Goal: Task Accomplishment & Management: Manage account settings

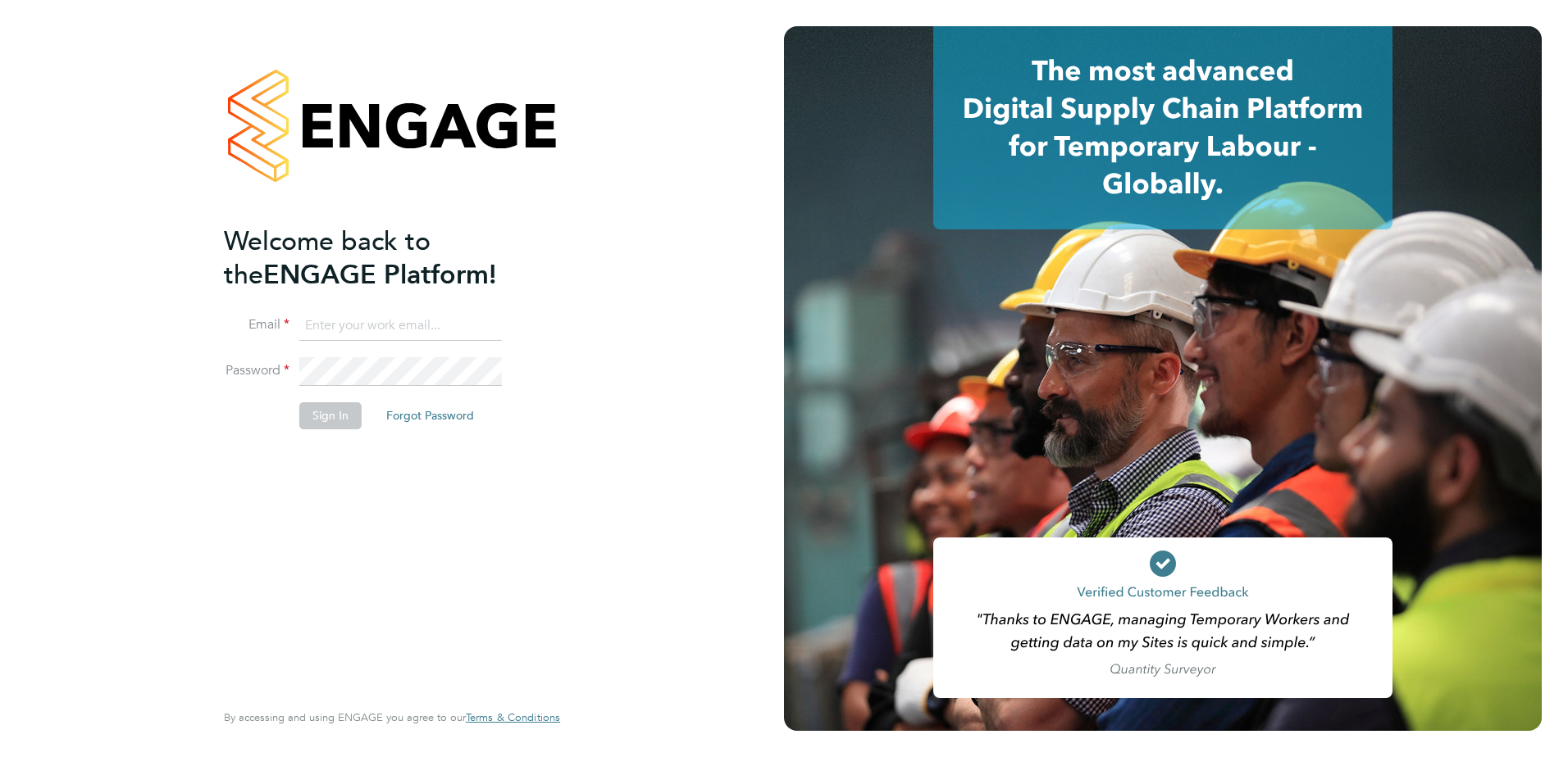
type input "[PERSON_NAME][EMAIL_ADDRESS][PERSON_NAME][DOMAIN_NAME]"
click at [329, 420] on button "Sign In" at bounding box center [331, 416] width 63 height 26
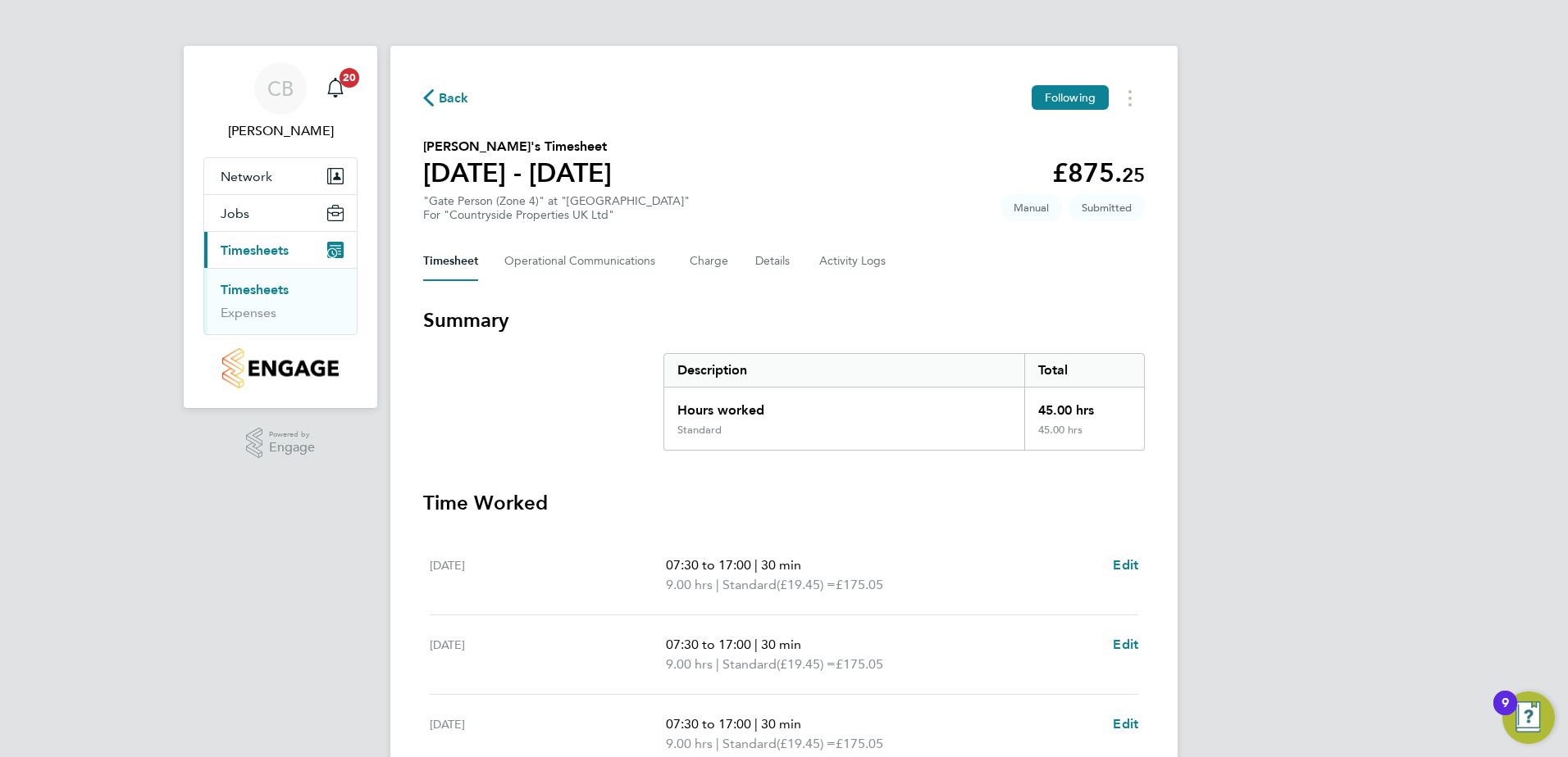
scroll to position [440, 0]
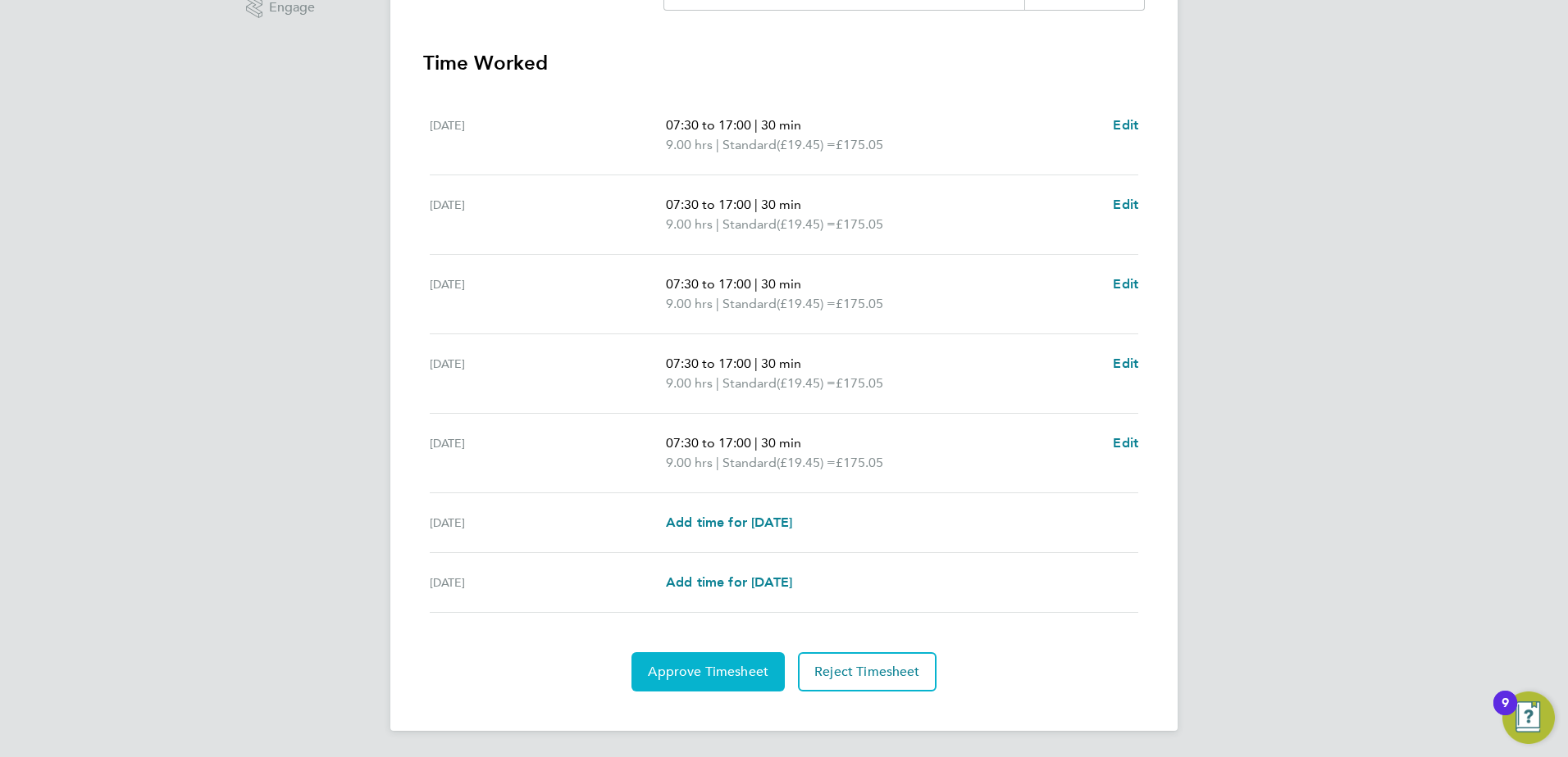
click at [692, 671] on span "Approve Timesheet" at bounding box center [708, 672] width 120 height 17
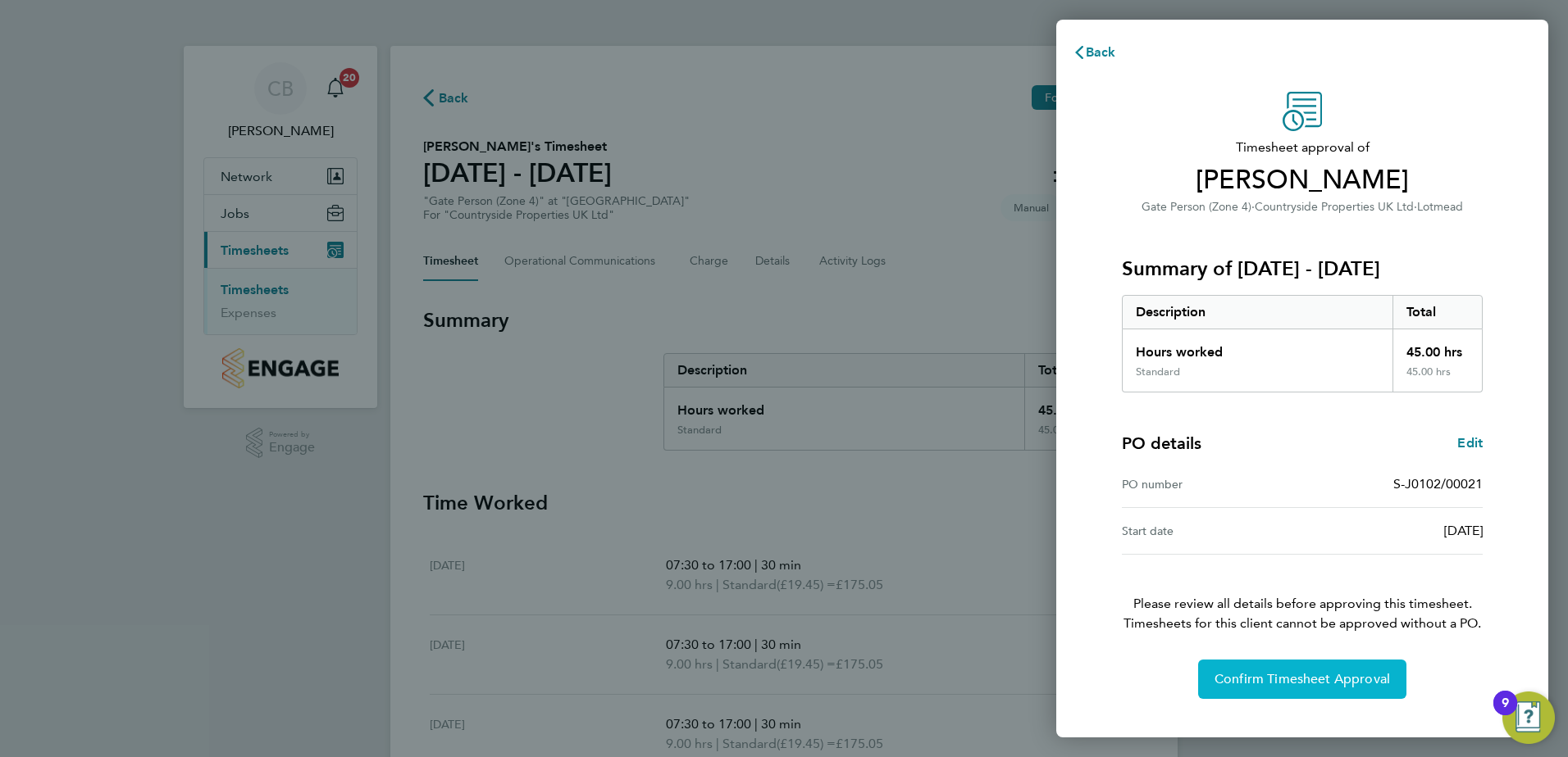
click at [1331, 667] on button "Confirm Timesheet Approval" at bounding box center [1303, 679] width 209 height 40
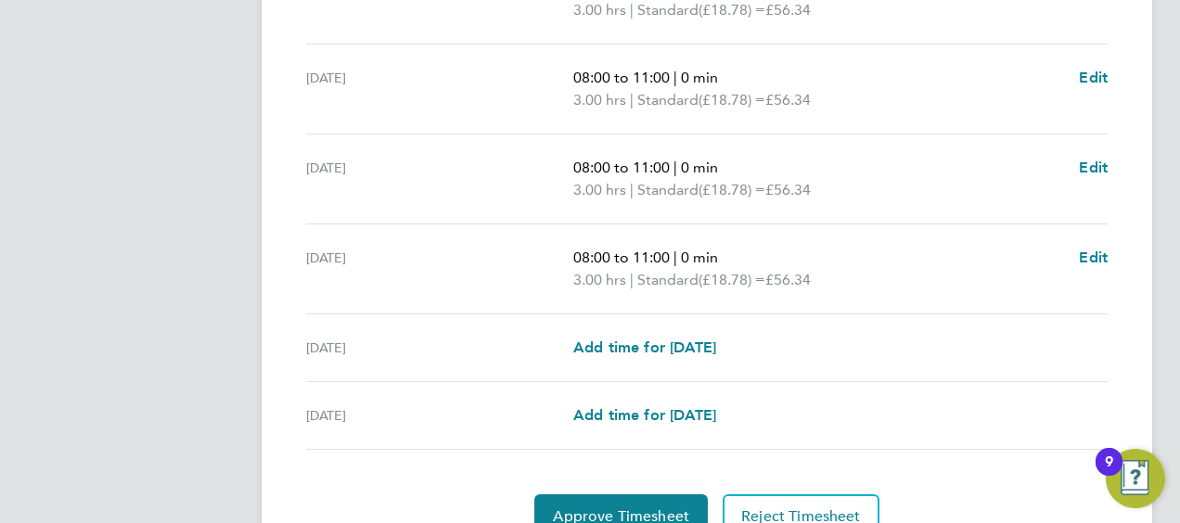
scroll to position [829, 0]
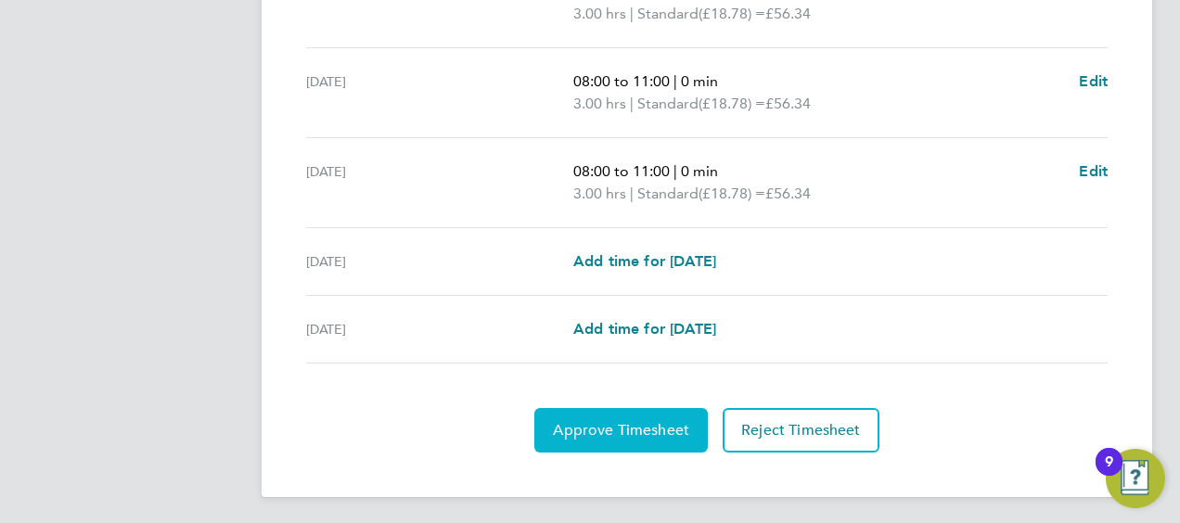
click at [662, 431] on span "Approve Timesheet" at bounding box center [621, 430] width 136 height 19
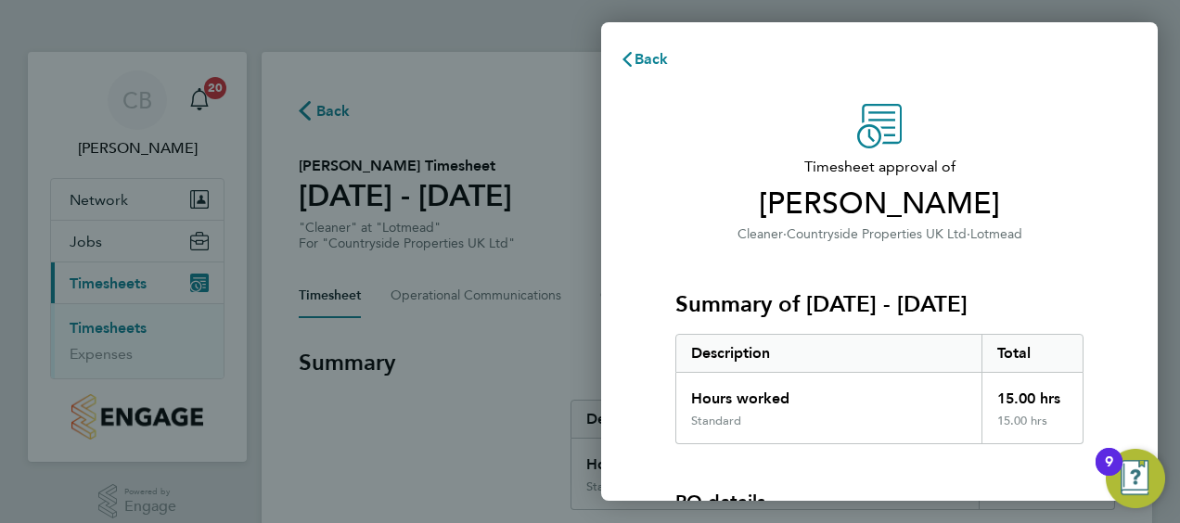
scroll to position [258, 0]
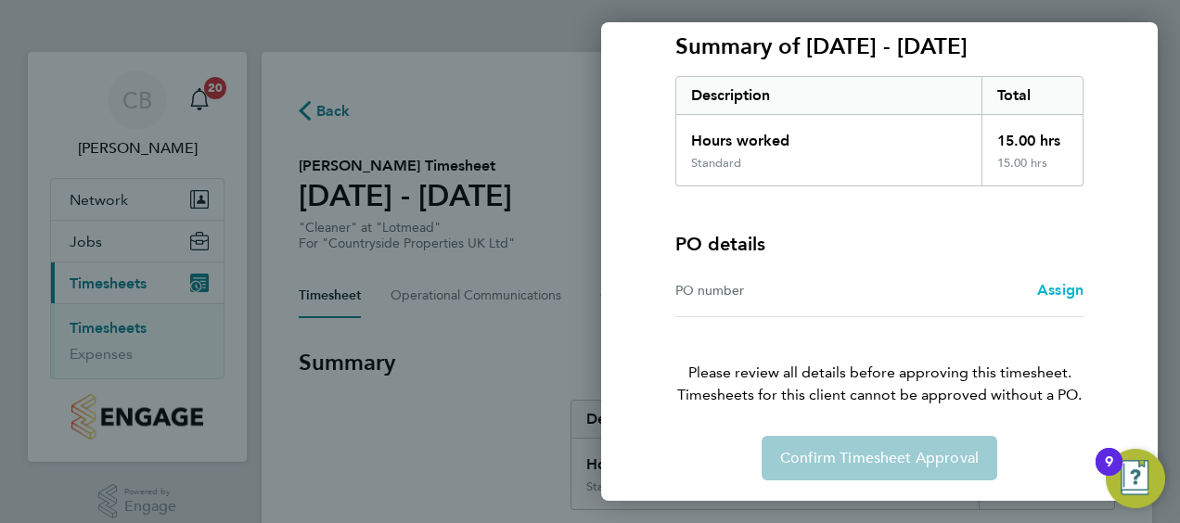
click at [1047, 291] on span "Assign" at bounding box center [1060, 290] width 46 height 18
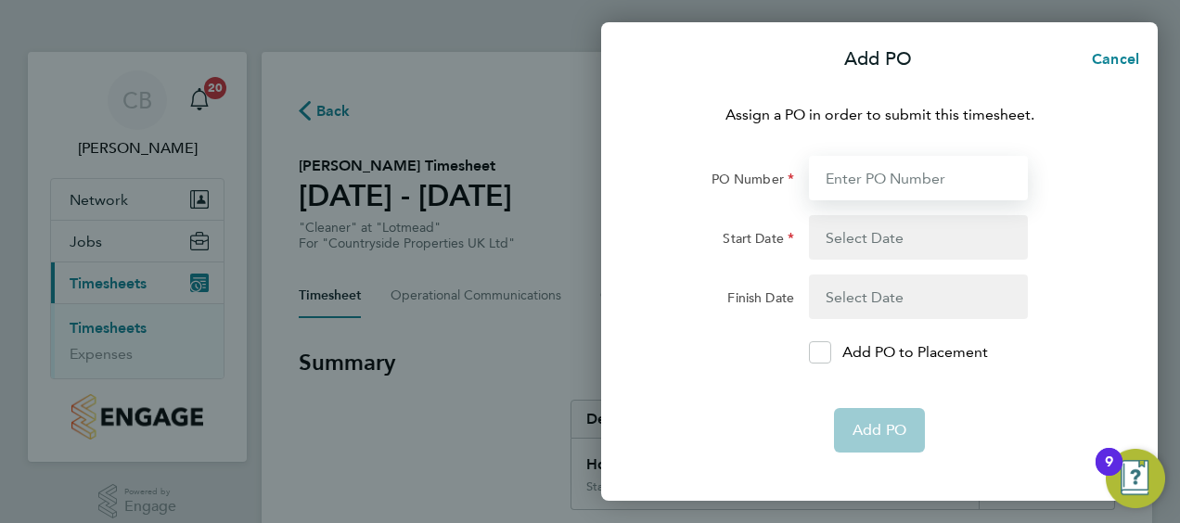
drag, startPoint x: 877, startPoint y: 177, endPoint x: 878, endPoint y: 188, distance: 11.2
click at [877, 177] on input "PO Number" at bounding box center [918, 178] width 219 height 45
type input "PO059566"
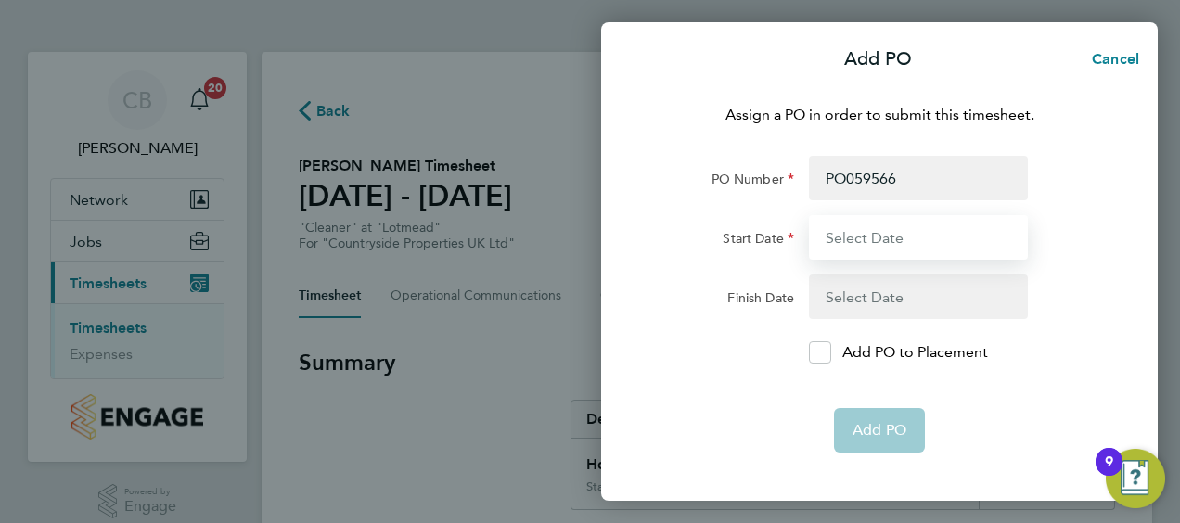
type input "11 Jun 25"
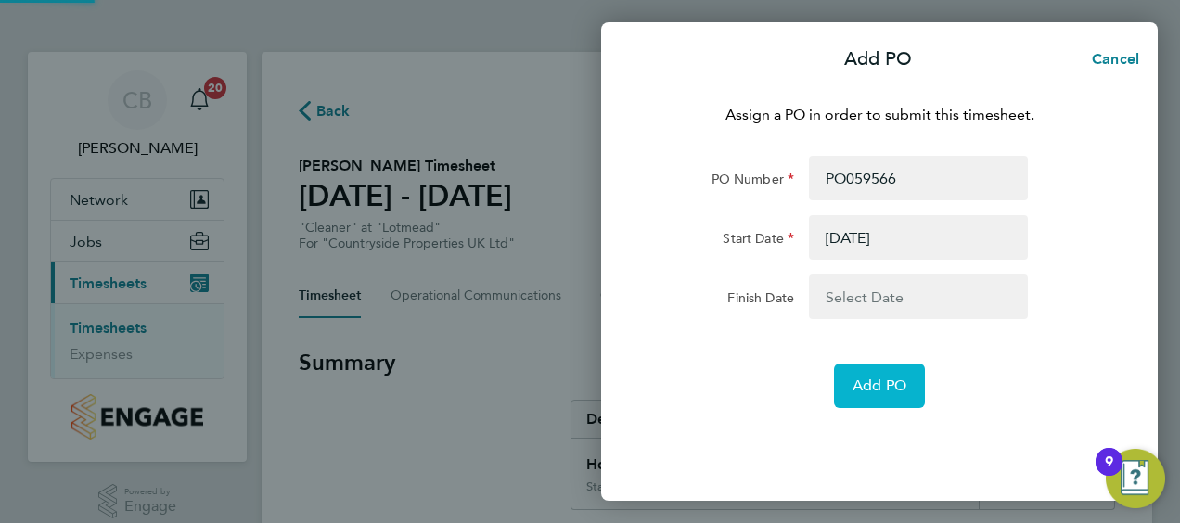
click at [846, 404] on button "Add PO" at bounding box center [879, 386] width 91 height 45
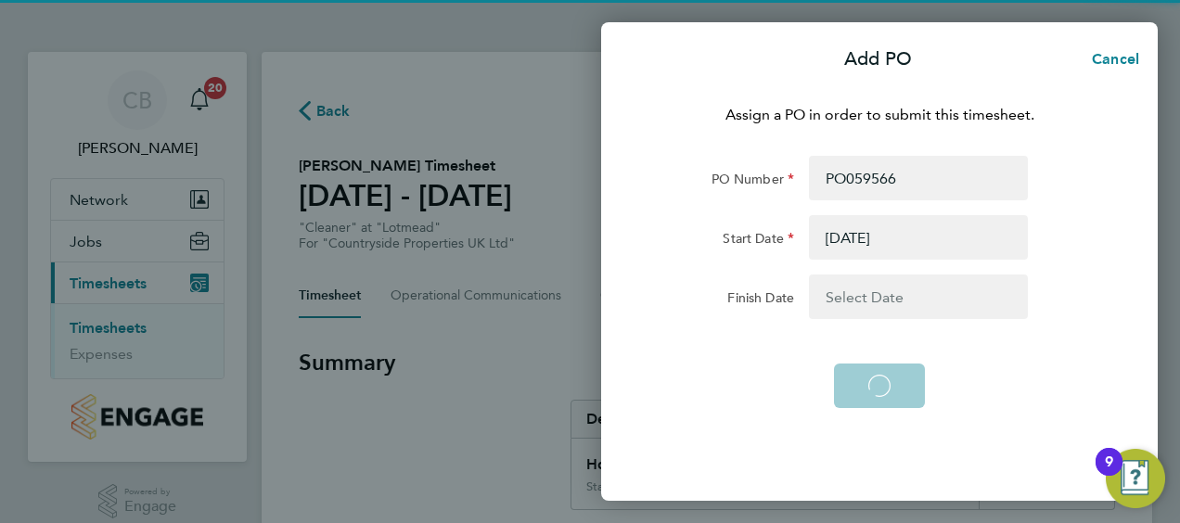
click at [859, 377] on app-form-button "Add PO Loading" at bounding box center [879, 386] width 91 height 45
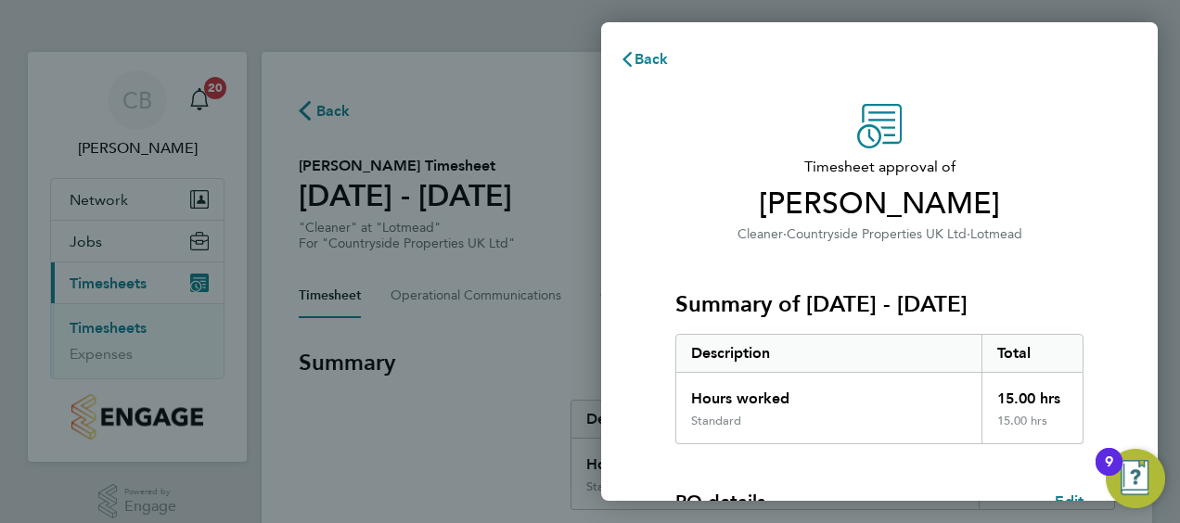
scroll to position [311, 0]
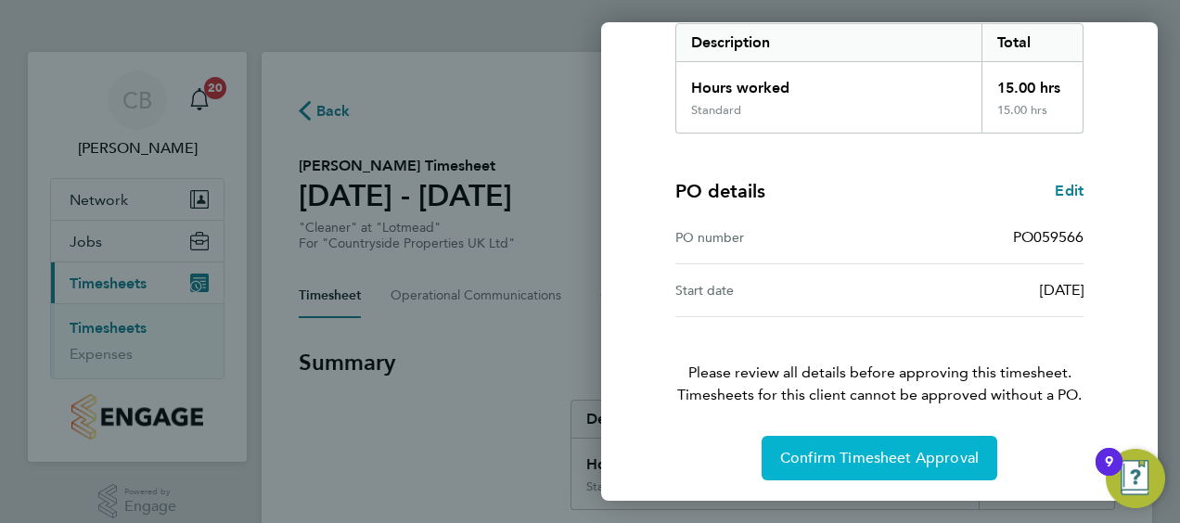
click at [910, 440] on button "Confirm Timesheet Approval" at bounding box center [880, 458] width 236 height 45
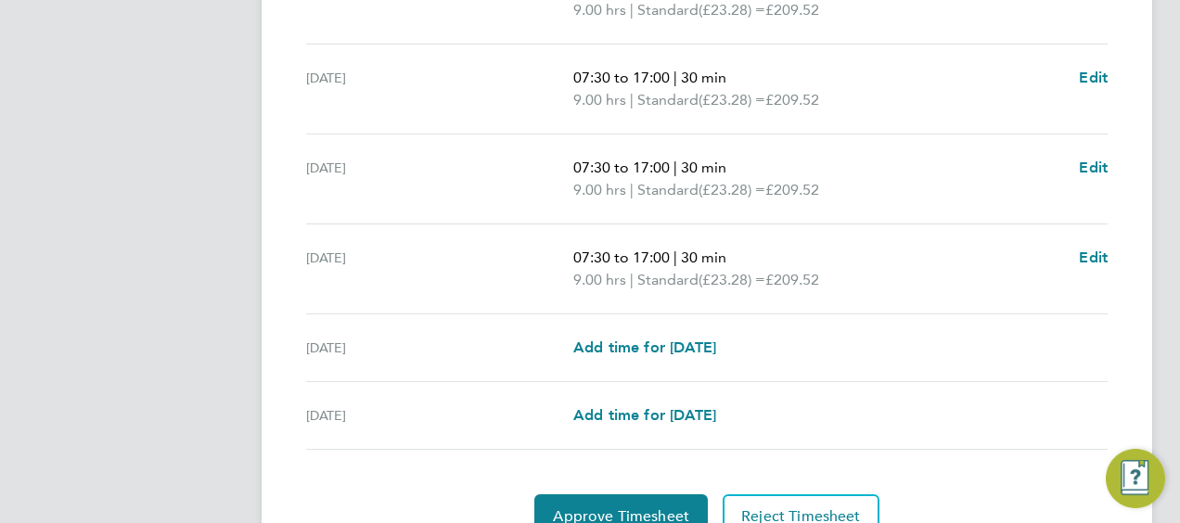
scroll to position [829, 0]
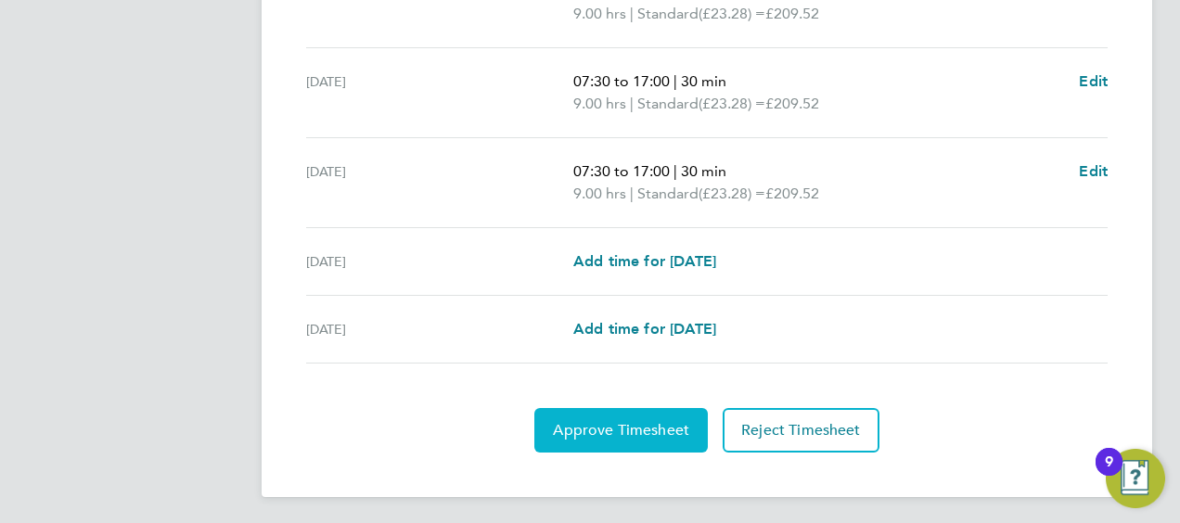
click at [634, 436] on button "Approve Timesheet" at bounding box center [621, 430] width 174 height 45
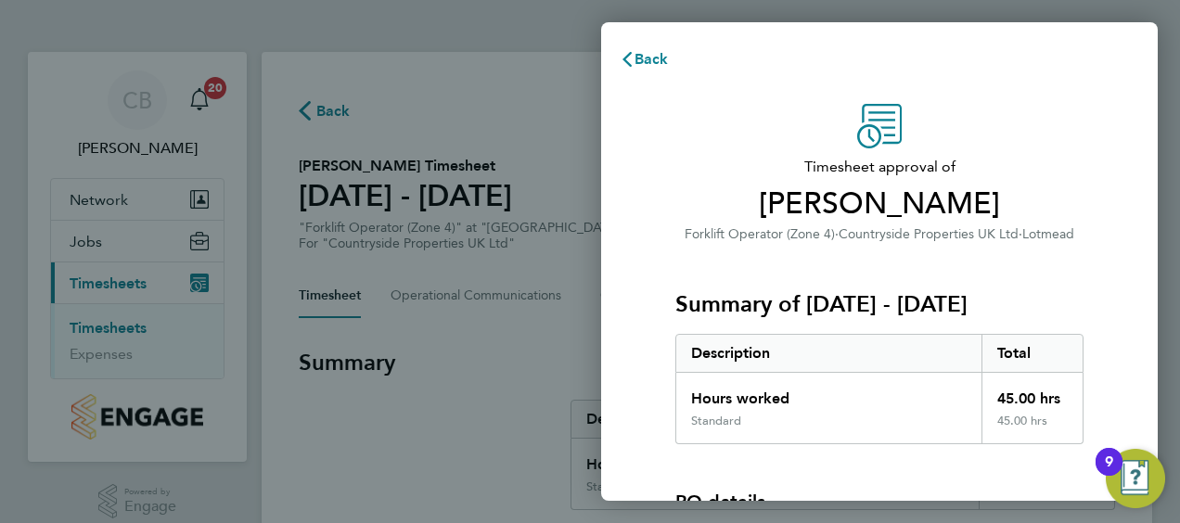
scroll to position [258, 0]
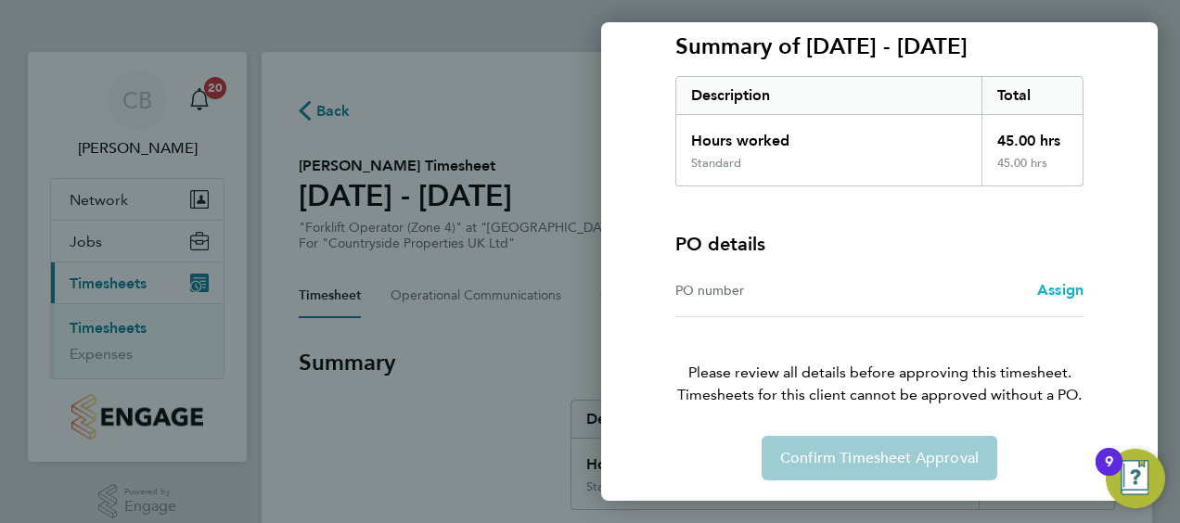
click at [1063, 285] on span "Assign" at bounding box center [1060, 290] width 46 height 18
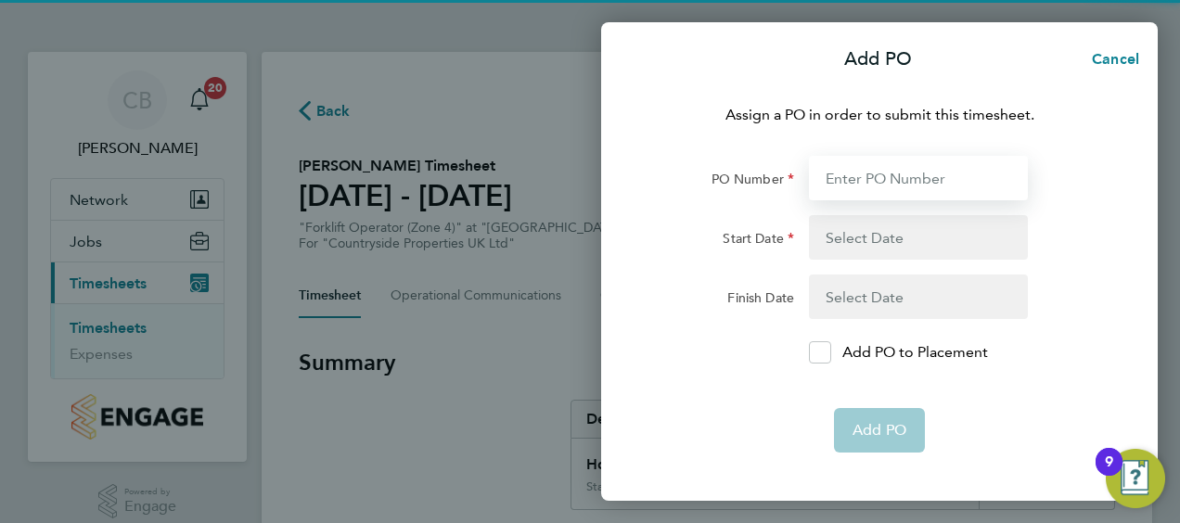
click at [902, 171] on input "PO Number" at bounding box center [918, 178] width 219 height 45
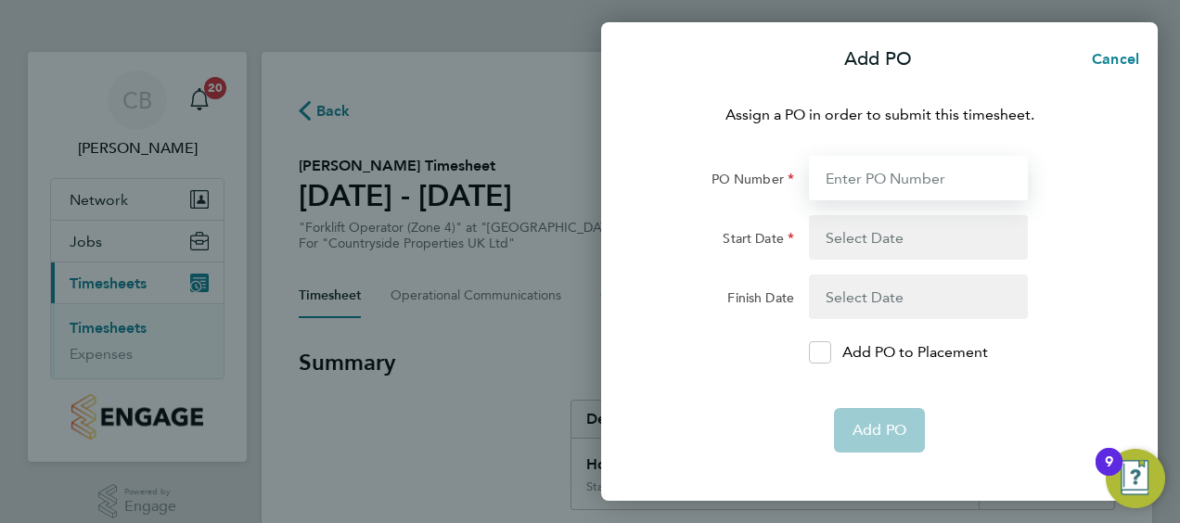
type input "PO059566"
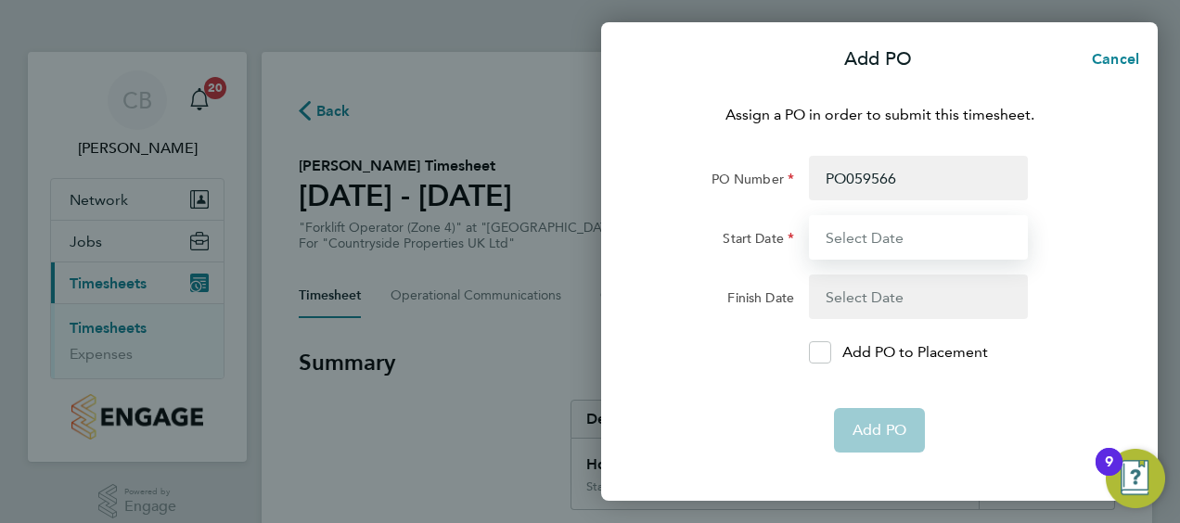
type input "11 Jun 25"
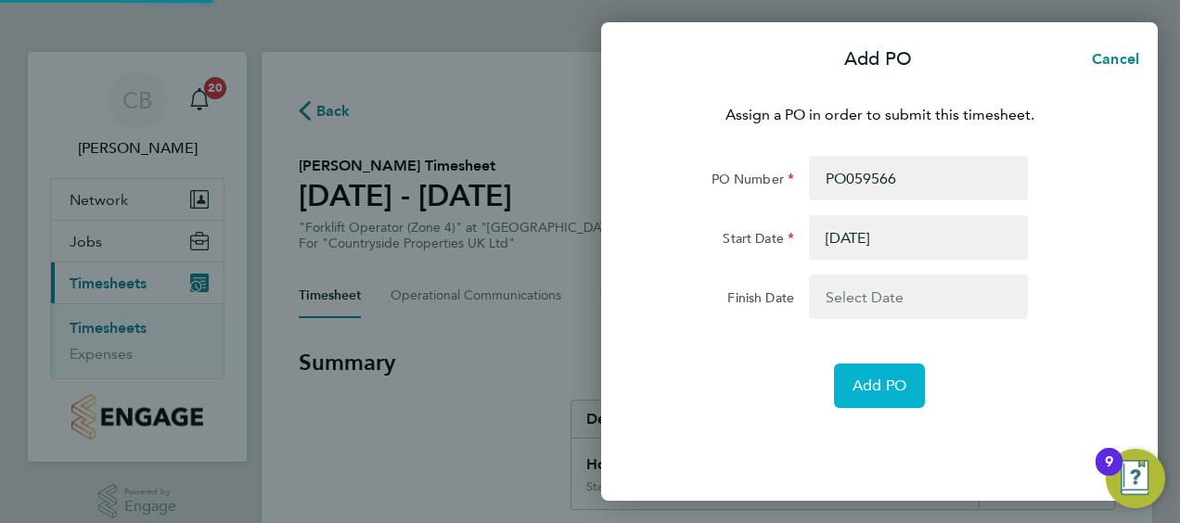
click at [878, 371] on button "Add PO" at bounding box center [879, 386] width 91 height 45
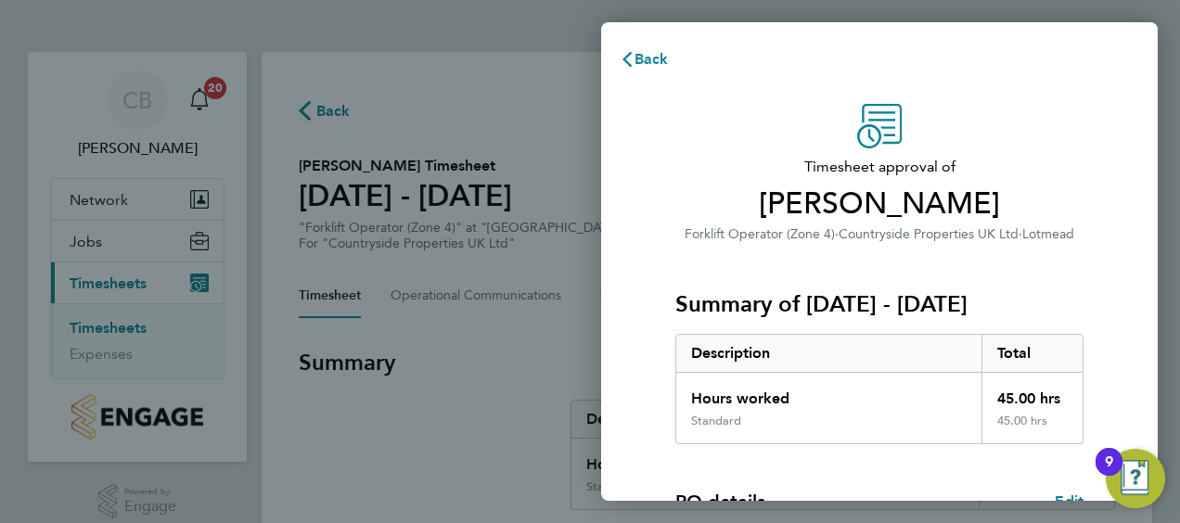
scroll to position [311, 0]
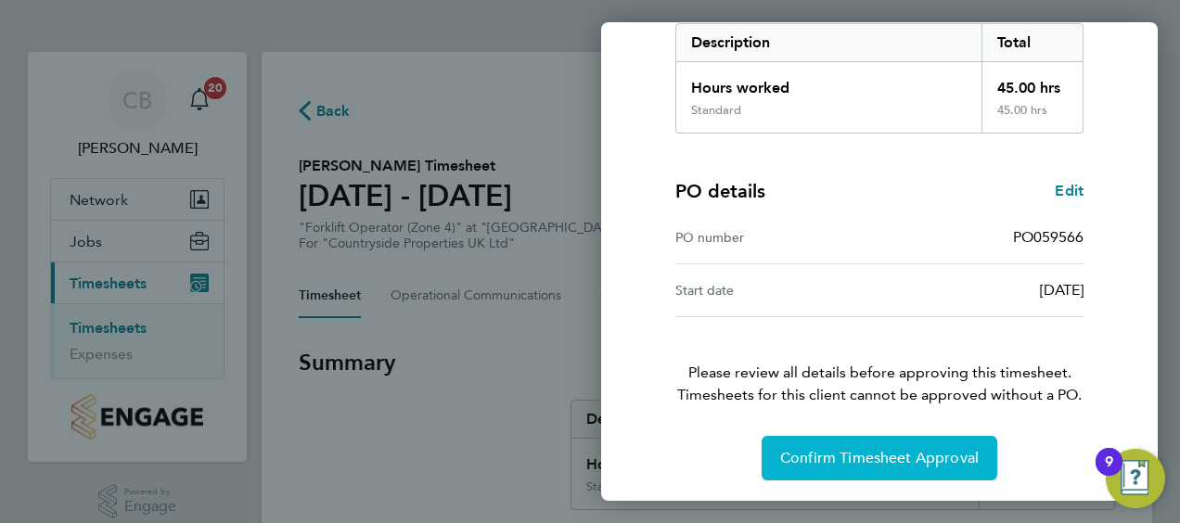
click at [844, 437] on button "Confirm Timesheet Approval" at bounding box center [880, 458] width 236 height 45
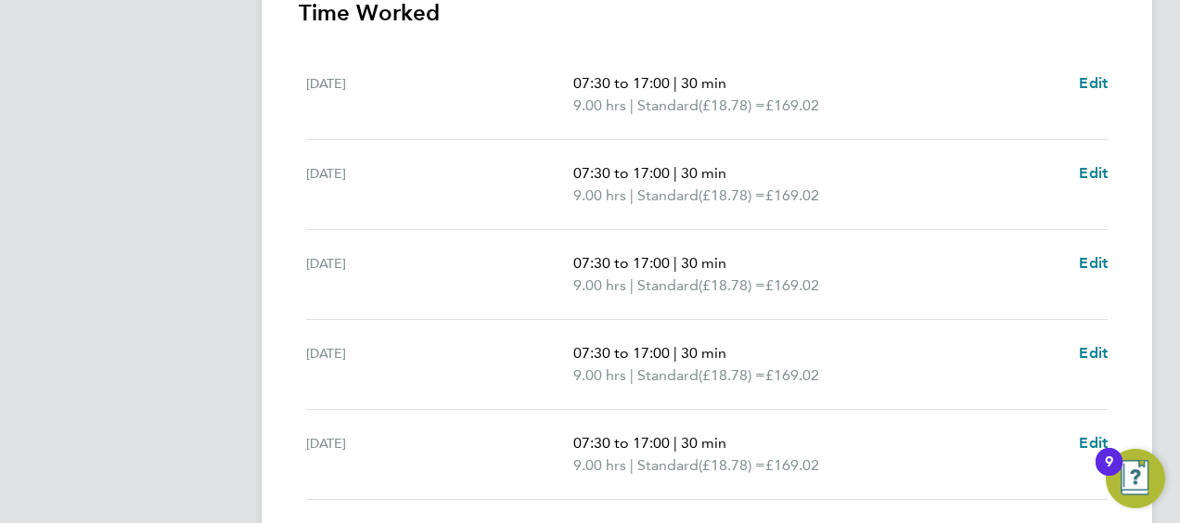
scroll to position [829, 0]
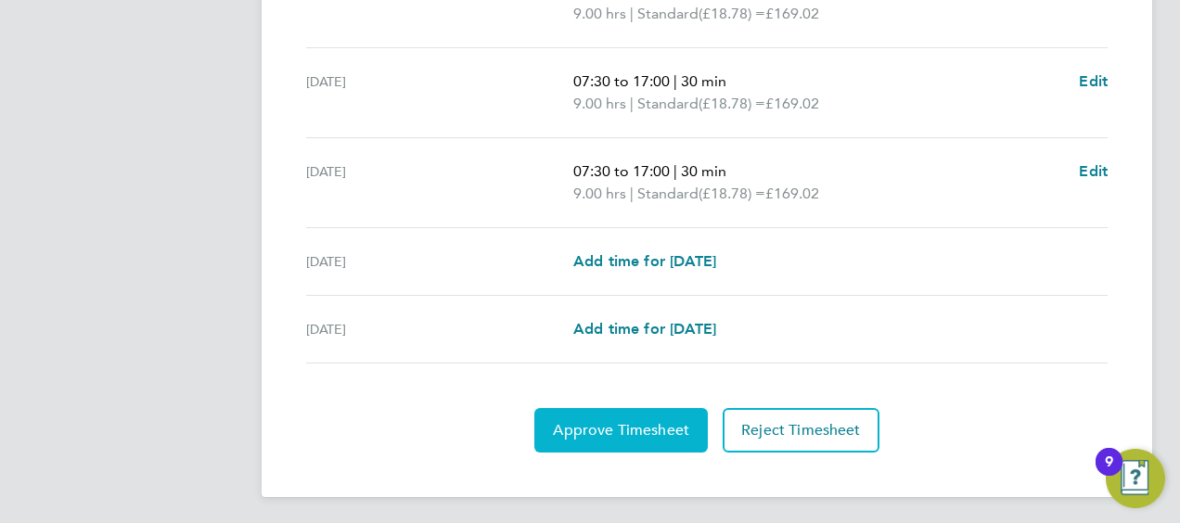
click at [624, 440] on button "Approve Timesheet" at bounding box center [621, 430] width 174 height 45
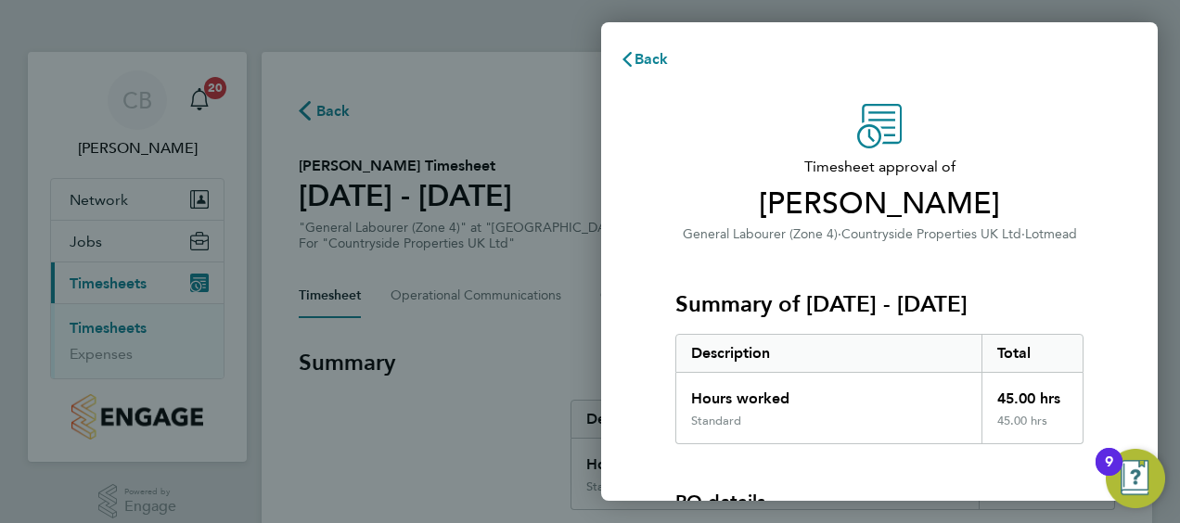
scroll to position [258, 0]
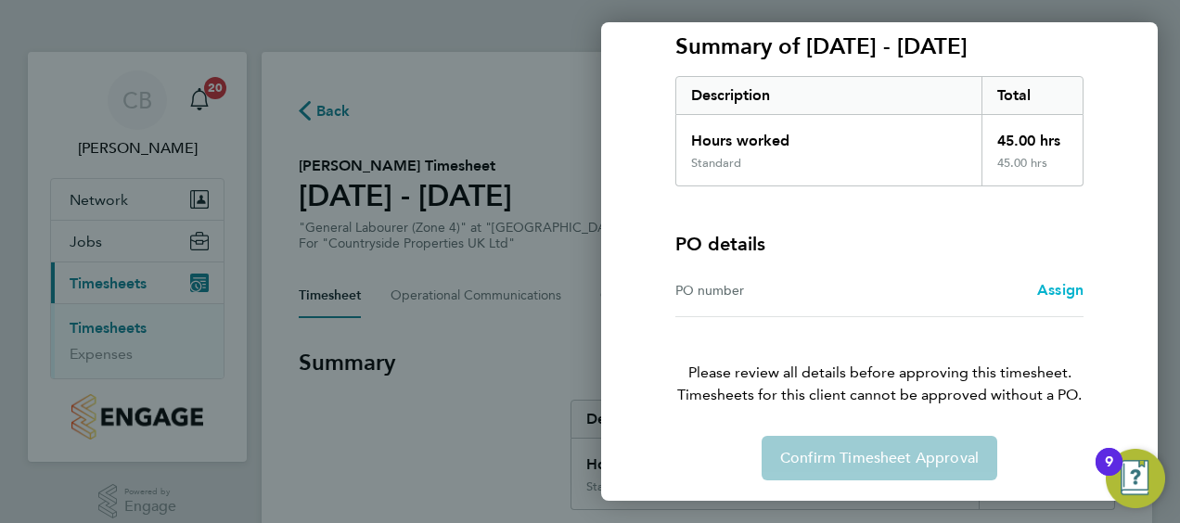
click at [1074, 288] on span "Assign" at bounding box center [1060, 290] width 46 height 18
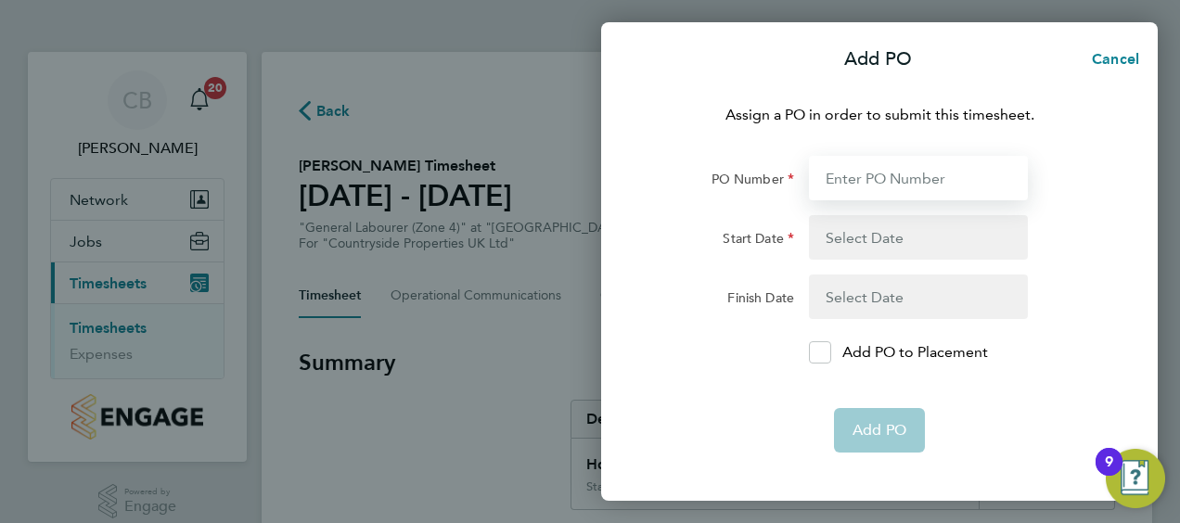
click at [876, 176] on input "PO Number" at bounding box center [918, 178] width 219 height 45
type input "PO059566"
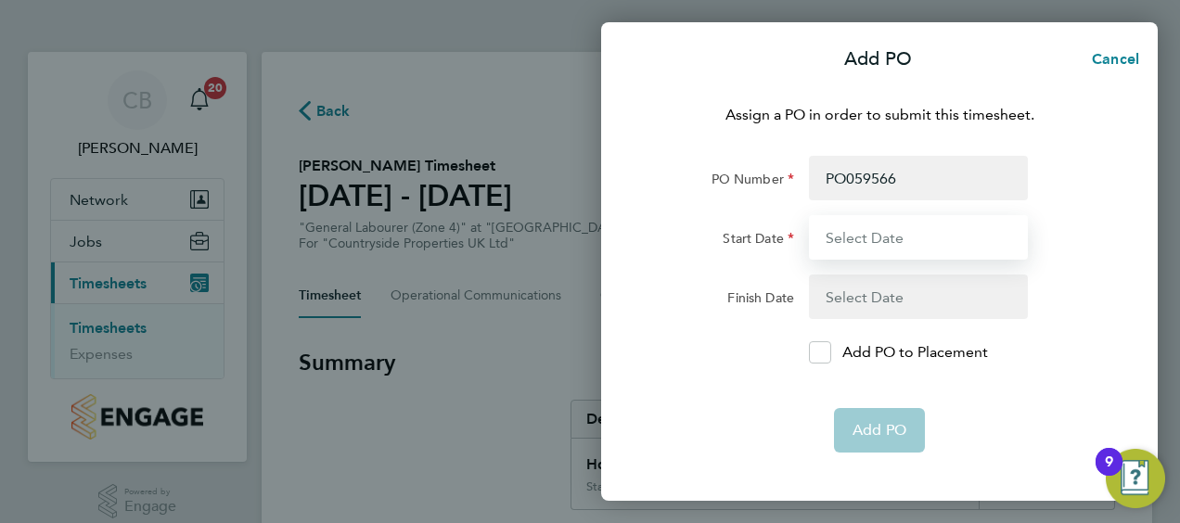
type input "[DATE]"
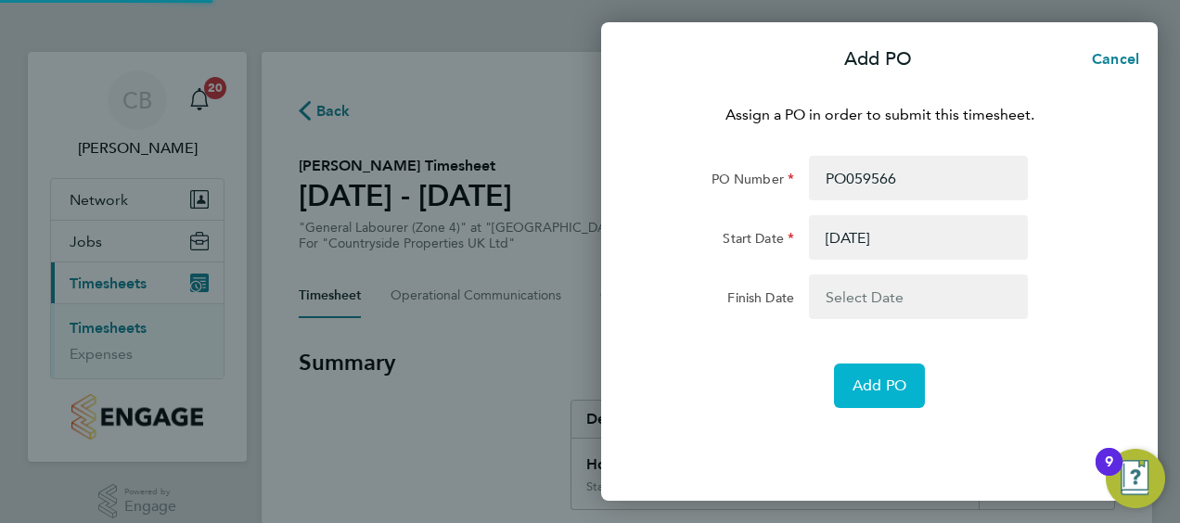
click at [884, 384] on span "Add PO" at bounding box center [880, 386] width 54 height 19
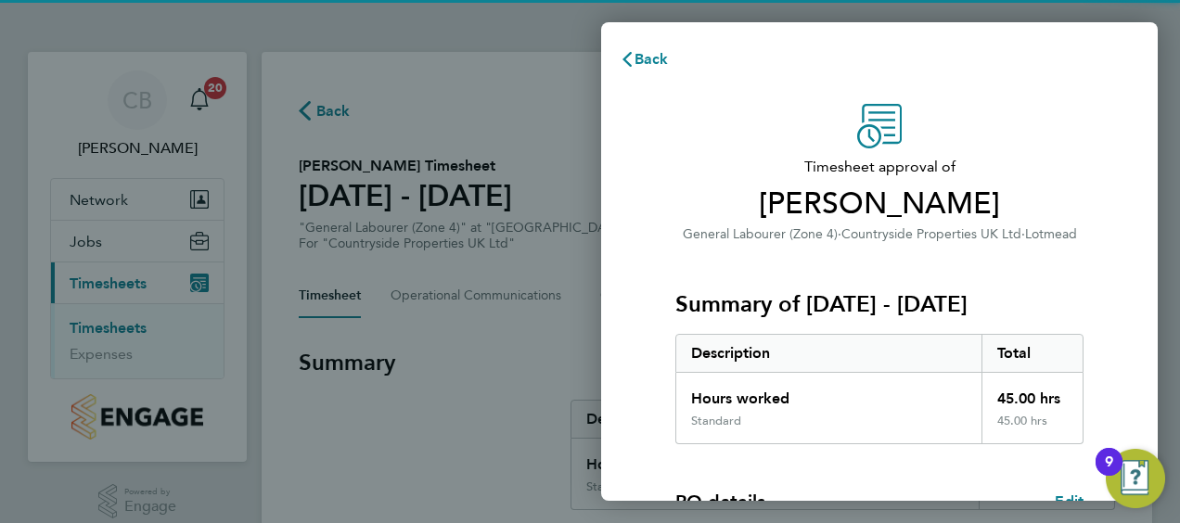
scroll to position [311, 0]
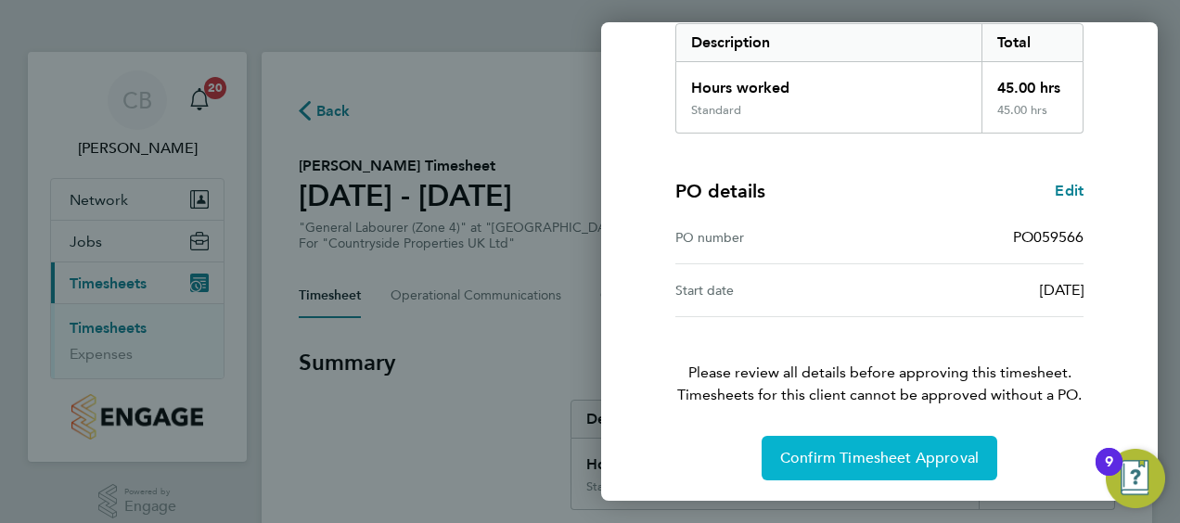
click at [826, 449] on span "Confirm Timesheet Approval" at bounding box center [879, 458] width 199 height 19
